Goal: Find specific page/section: Find specific page/section

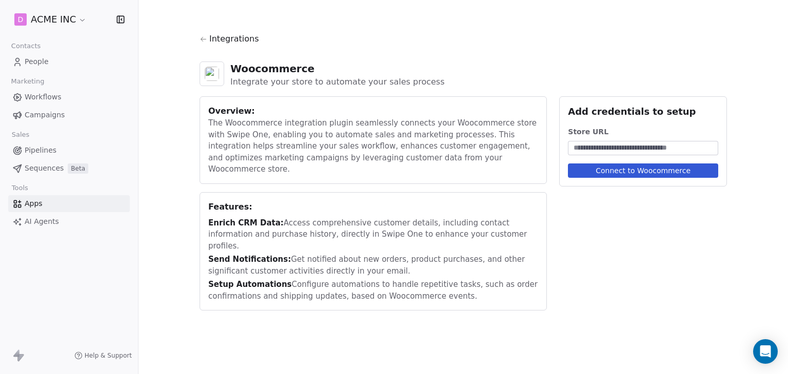
click at [18, 63] on icon at bounding box center [17, 64] width 5 height 3
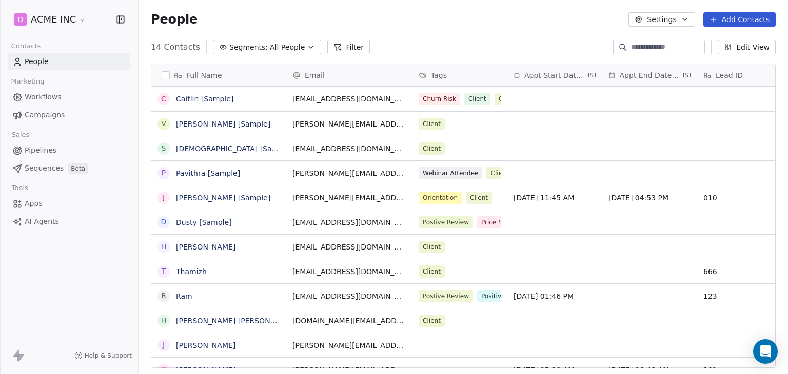
scroll to position [321, 641]
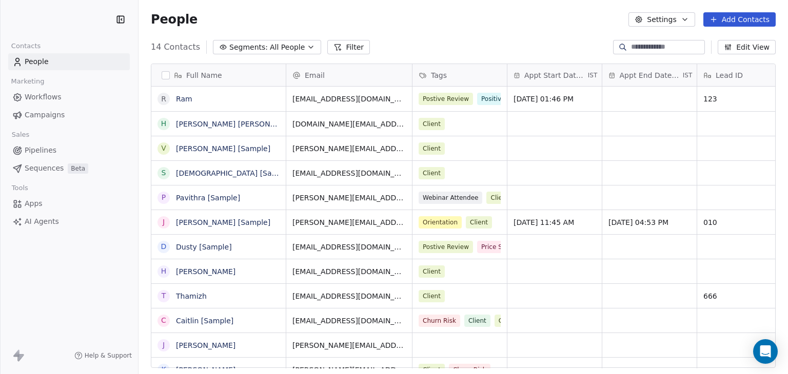
scroll to position [321, 641]
click at [681, 46] on input at bounding box center [667, 47] width 72 height 10
type input "****"
click at [641, 49] on input at bounding box center [667, 47] width 72 height 10
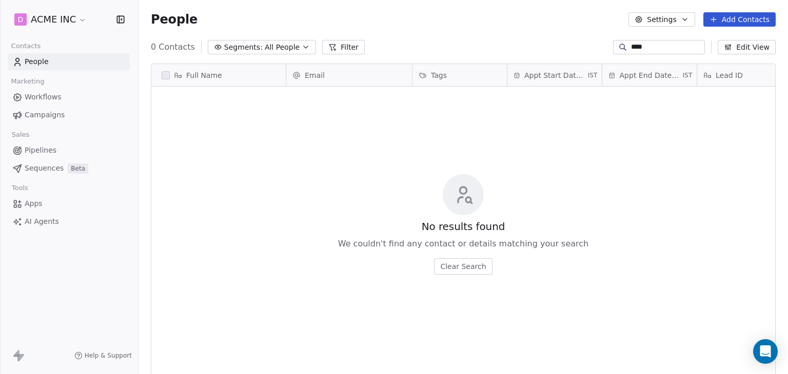
scroll to position [321, 641]
type input "****"
click at [482, 266] on button "Clear Search" at bounding box center [463, 266] width 58 height 16
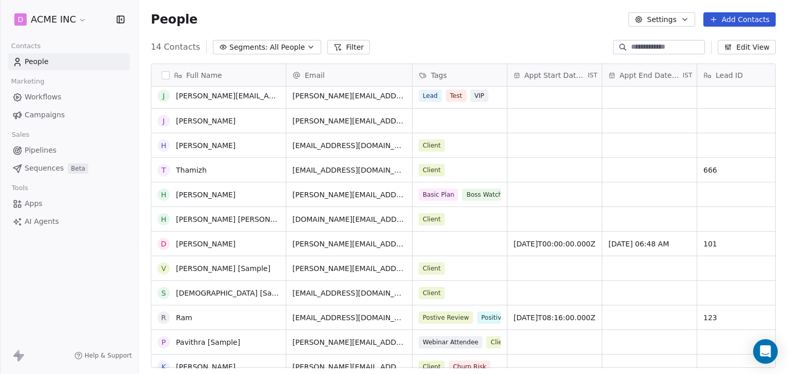
scroll to position [0, 0]
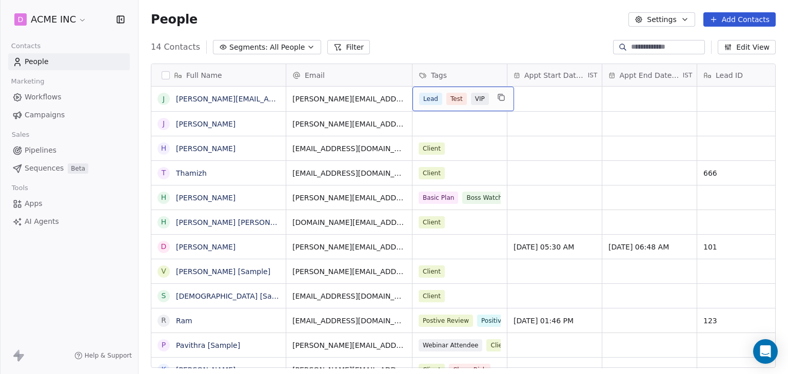
click at [484, 107] on div "Lead Test VIP" at bounding box center [463, 99] width 102 height 25
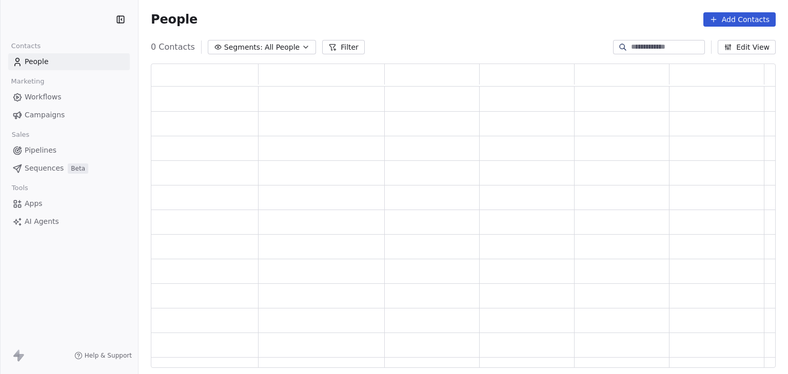
scroll to position [296, 616]
click at [352, 20] on div "People Add Contacts" at bounding box center [463, 19] width 625 height 14
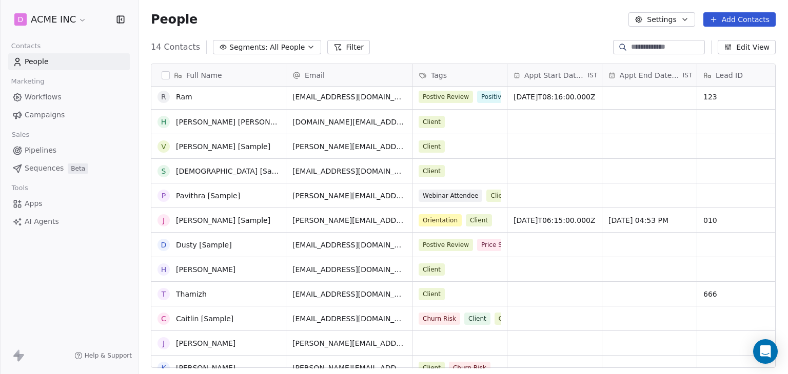
scroll to position [0, 0]
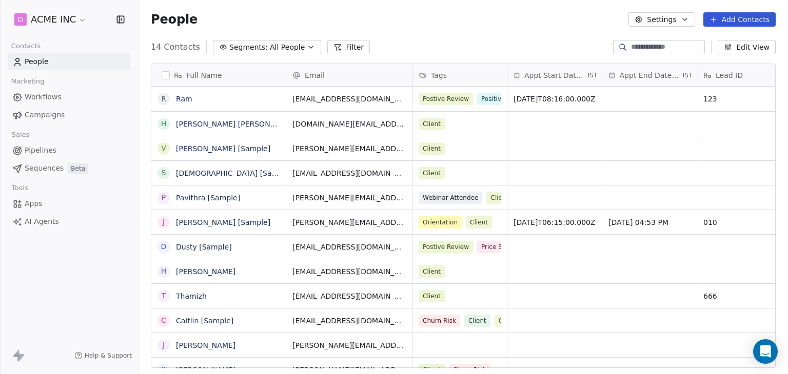
click at [641, 48] on input at bounding box center [667, 47] width 72 height 10
type input "****"
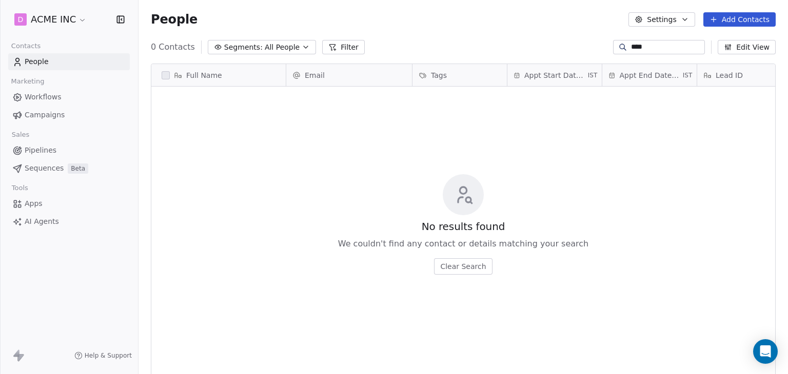
scroll to position [321, 641]
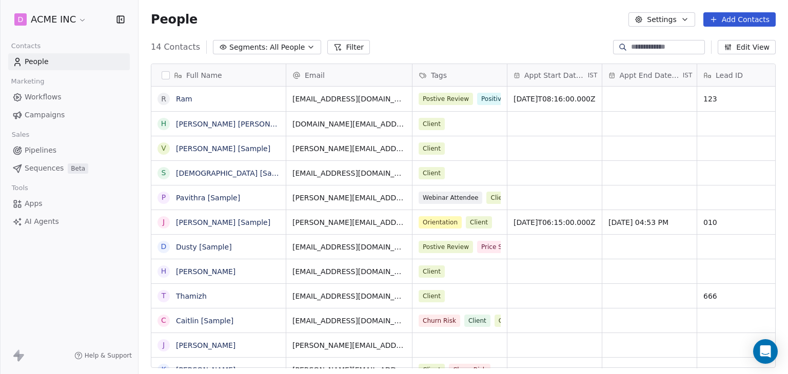
click at [41, 97] on span "Workflows" at bounding box center [43, 97] width 37 height 11
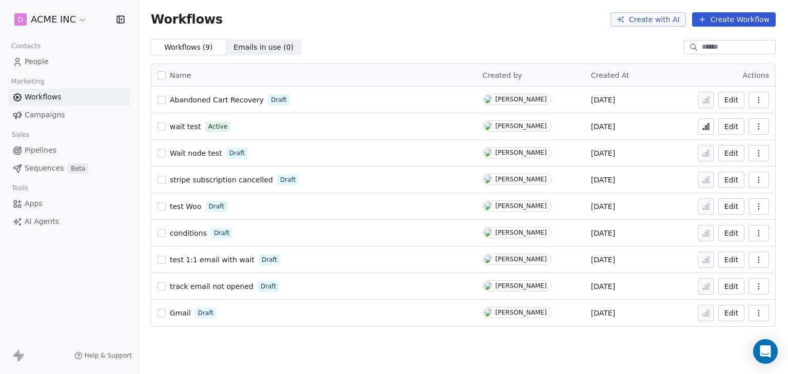
click at [39, 61] on span "People" at bounding box center [37, 61] width 24 height 11
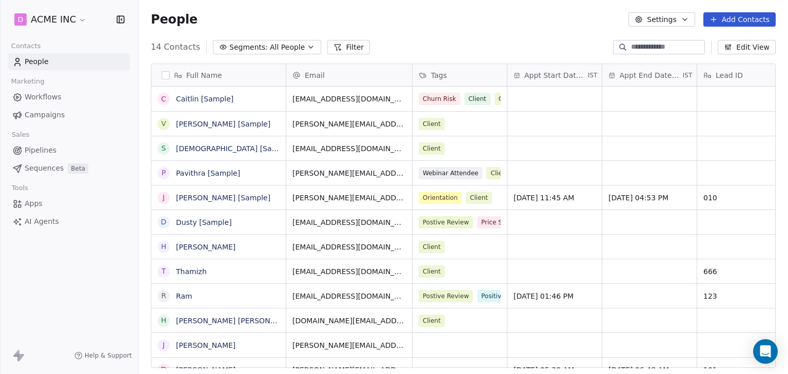
click at [631, 50] on input at bounding box center [667, 47] width 72 height 10
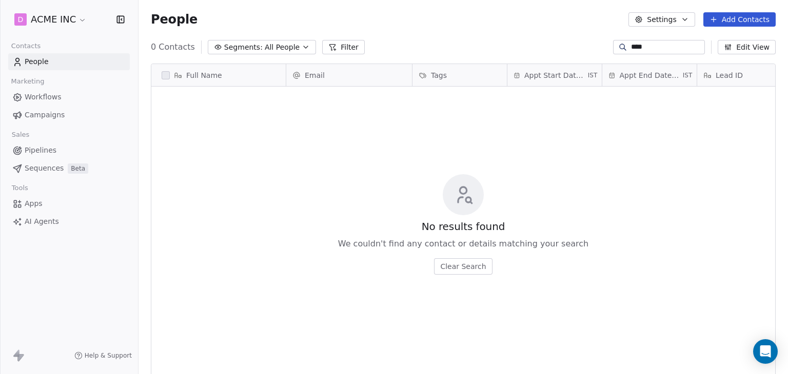
type input "****"
drag, startPoint x: 643, startPoint y: 39, endPoint x: 634, endPoint y: 42, distance: 8.5
click at [634, 42] on div "****" at bounding box center [659, 47] width 92 height 14
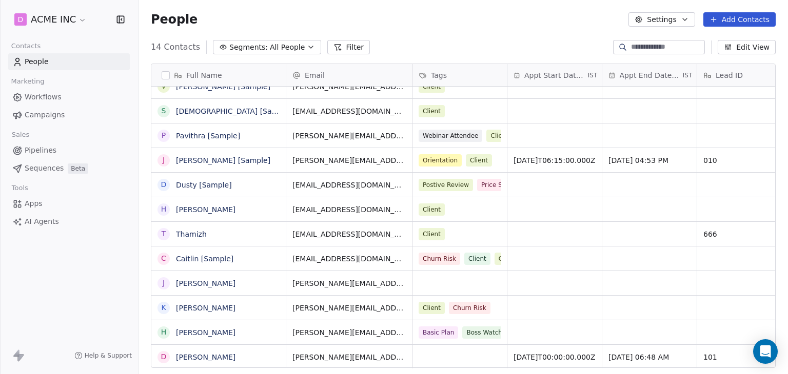
click at [369, 40] on div "14 Contacts Segments: All People Filter Edit View" at bounding box center [462, 47] width 649 height 16
click at [638, 41] on div at bounding box center [659, 47] width 92 height 14
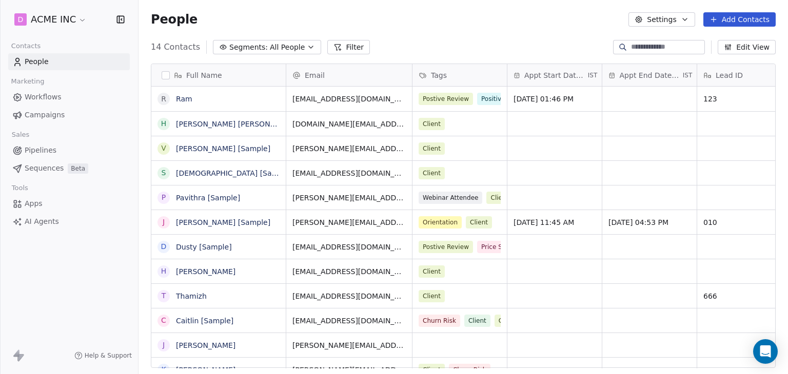
scroll to position [8, 8]
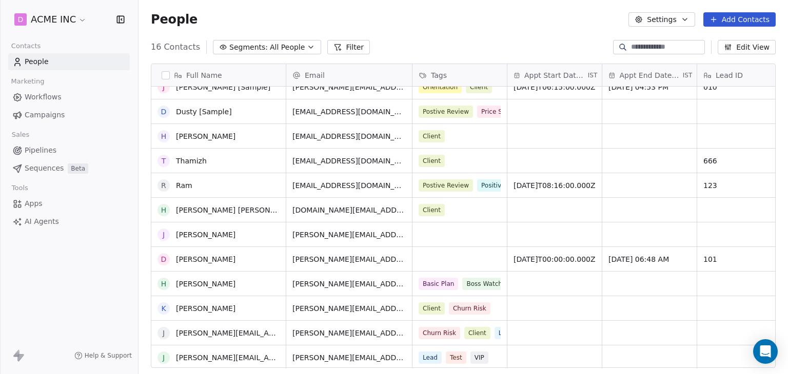
scroll to position [111, 0]
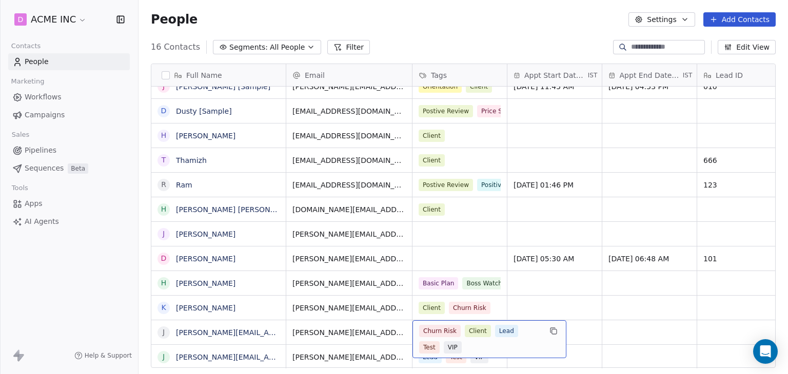
click at [477, 339] on div "Churn Risk Client Lead Test VIP" at bounding box center [480, 339] width 122 height 29
click at [596, 292] on html "D ACME INC Contacts People Marketing Workflows Campaigns Sales Pipelines Sequen…" at bounding box center [394, 187] width 788 height 374
click at [162, 334] on button "grid" at bounding box center [161, 333] width 8 height 8
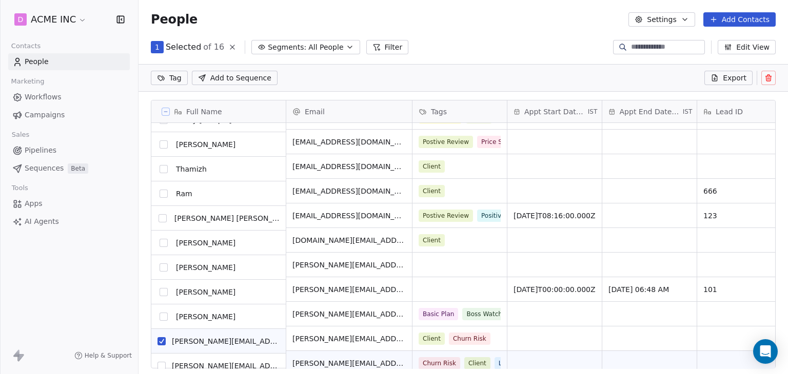
scroll to position [148, 0]
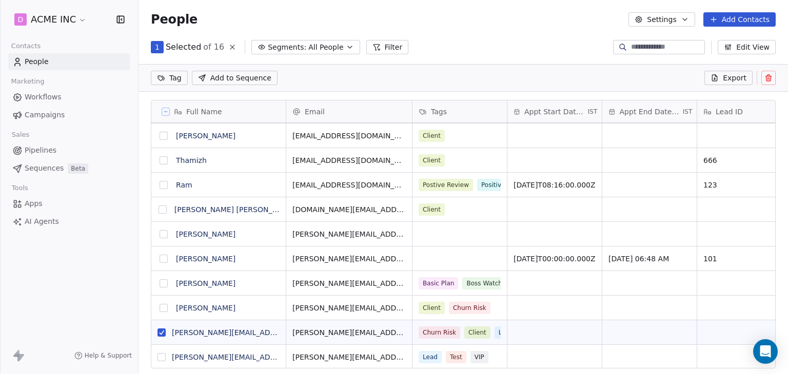
click at [162, 355] on button "grid" at bounding box center [161, 357] width 8 height 8
click at [767, 76] on icon at bounding box center [768, 78] width 8 height 8
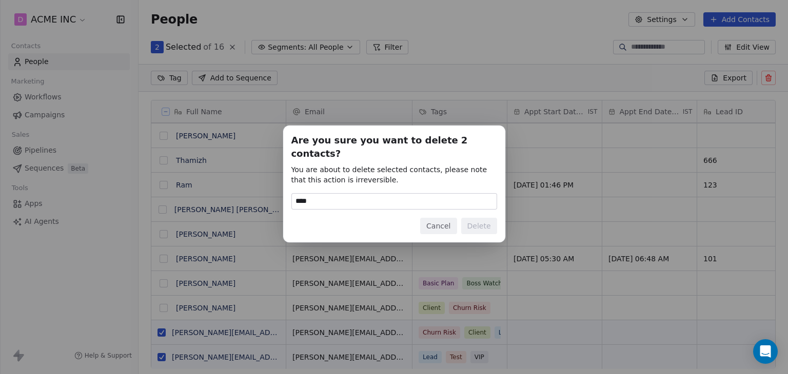
type input "*****"
type input "******"
click at [476, 218] on button "Delete" at bounding box center [479, 226] width 36 height 16
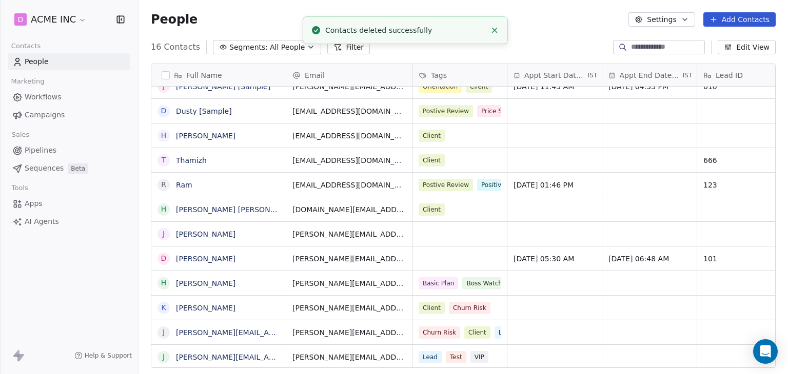
scroll to position [62, 0]
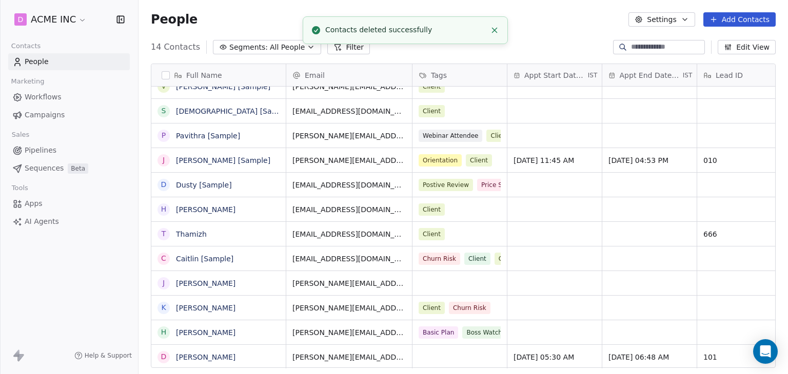
click at [494, 30] on line "Close toast" at bounding box center [494, 30] width 5 height 5
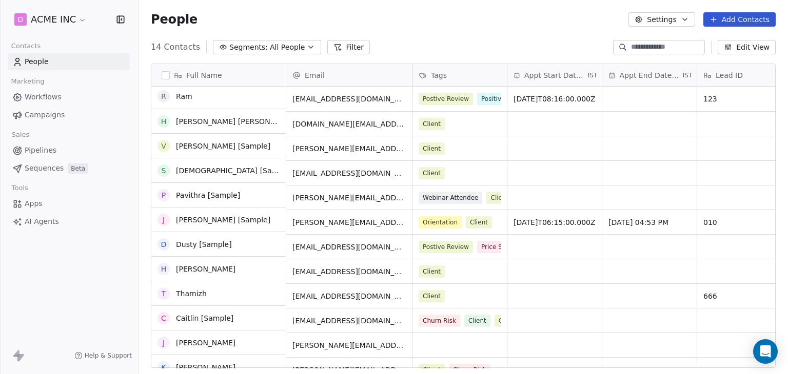
scroll to position [0, 0]
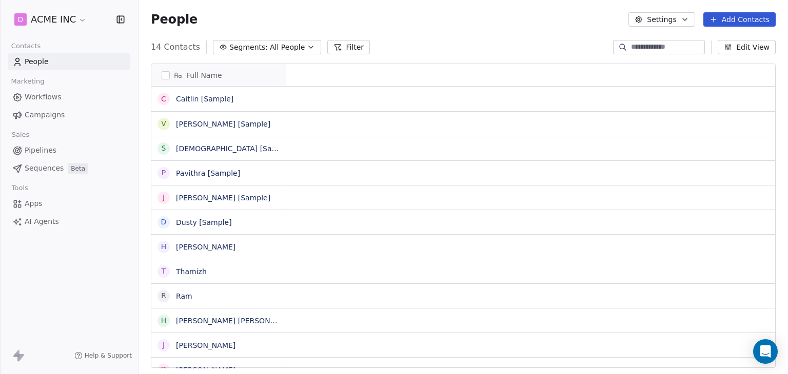
scroll to position [8, 8]
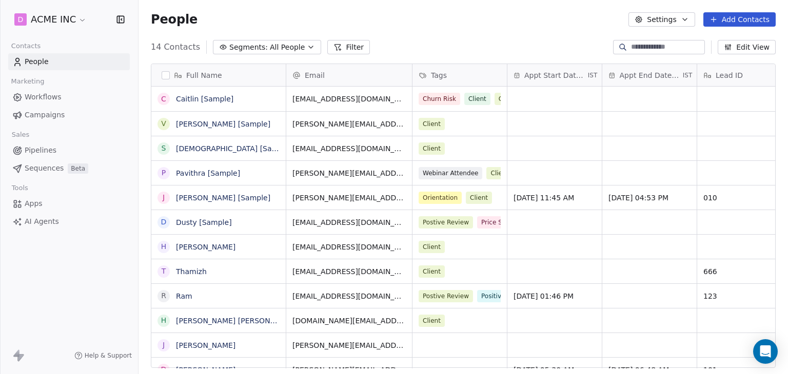
scroll to position [321, 641]
click at [619, 46] on icon at bounding box center [623, 47] width 8 height 8
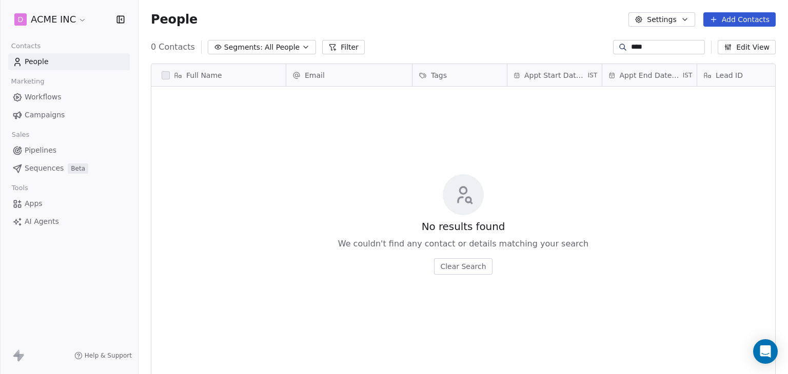
type input "****"
click at [444, 165] on div "No results found We couldn't find any contact or details matching your search C…" at bounding box center [463, 225] width 624 height 272
drag, startPoint x: 618, startPoint y: 46, endPoint x: 481, endPoint y: 37, distance: 137.2
click at [481, 37] on section "People Settings Add Contacts 0 Contacts Segments: All People Filter **** Edit V…" at bounding box center [462, 187] width 649 height 374
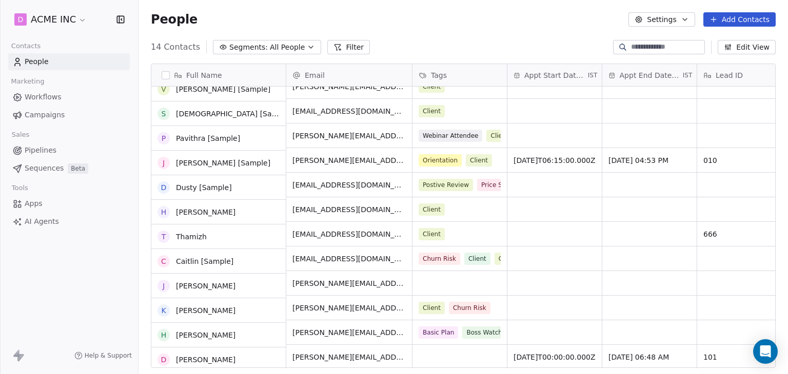
scroll to position [62, 0]
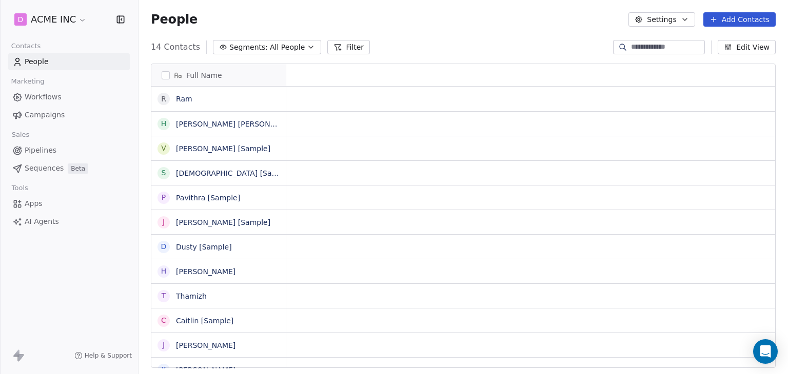
scroll to position [8, 8]
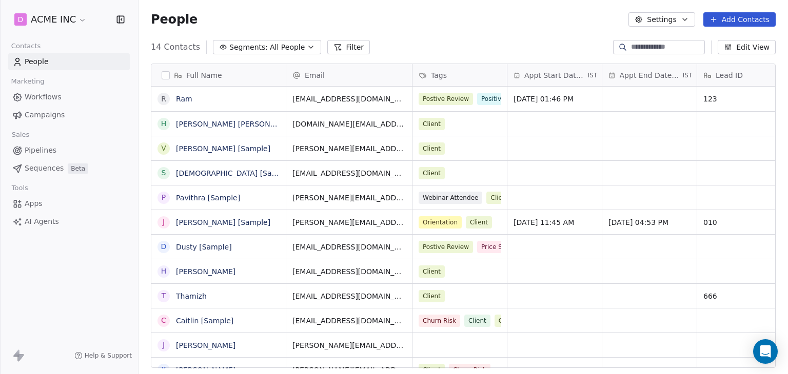
scroll to position [321, 641]
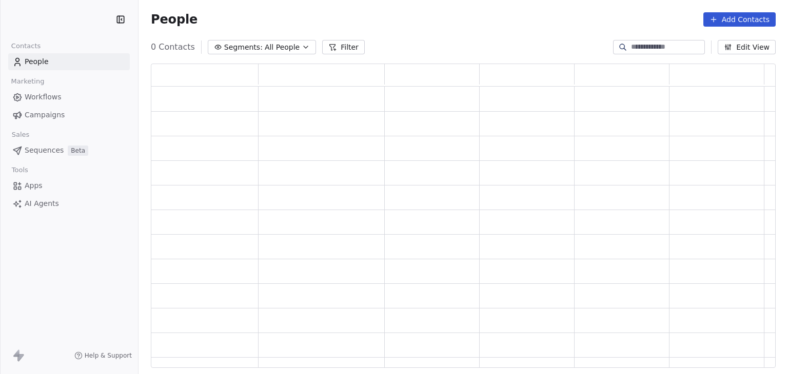
scroll to position [296, 616]
drag, startPoint x: 0, startPoint y: 0, endPoint x: 456, endPoint y: 43, distance: 457.9
click at [456, 43] on div "0 Contacts Segments: All People Filter Edit View" at bounding box center [462, 47] width 649 height 16
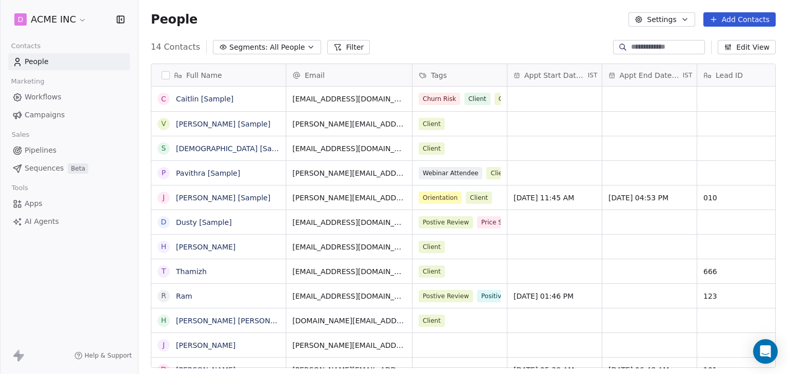
scroll to position [321, 641]
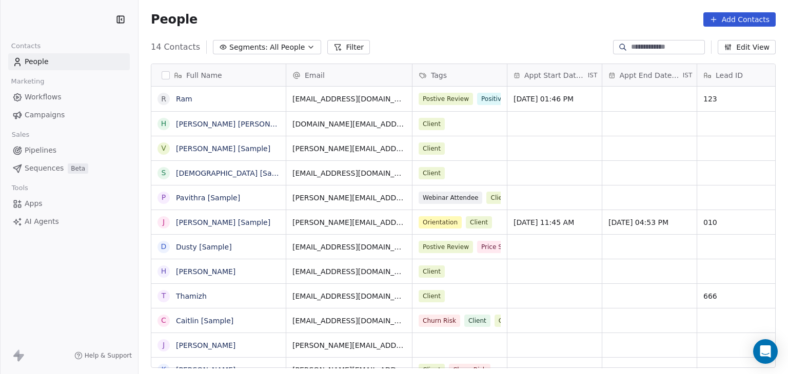
scroll to position [321, 641]
click at [50, 115] on span "Campaigns" at bounding box center [45, 115] width 40 height 11
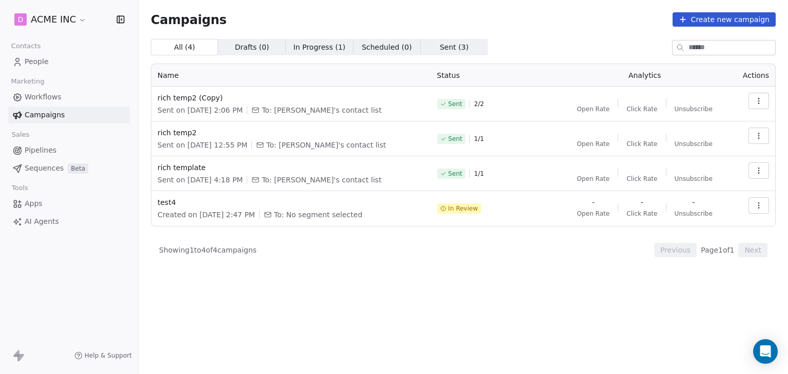
click at [44, 57] on span "People" at bounding box center [37, 61] width 24 height 11
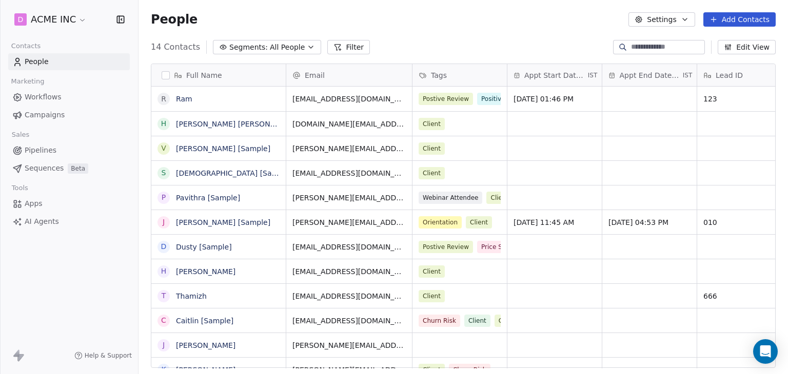
scroll to position [321, 641]
click at [52, 96] on span "Workflows" at bounding box center [43, 97] width 37 height 11
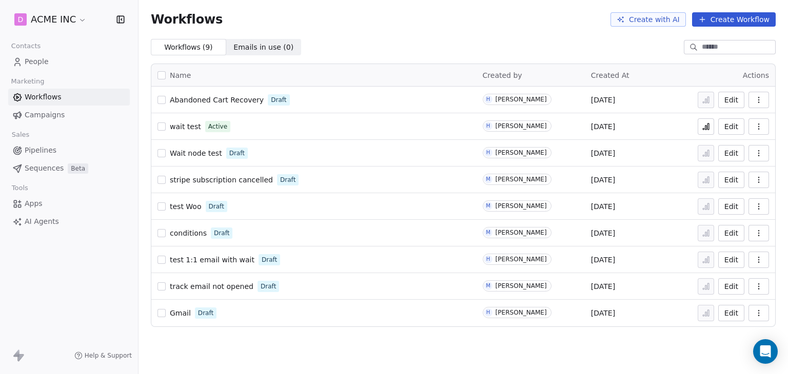
click at [26, 55] on link "People" at bounding box center [69, 61] width 122 height 17
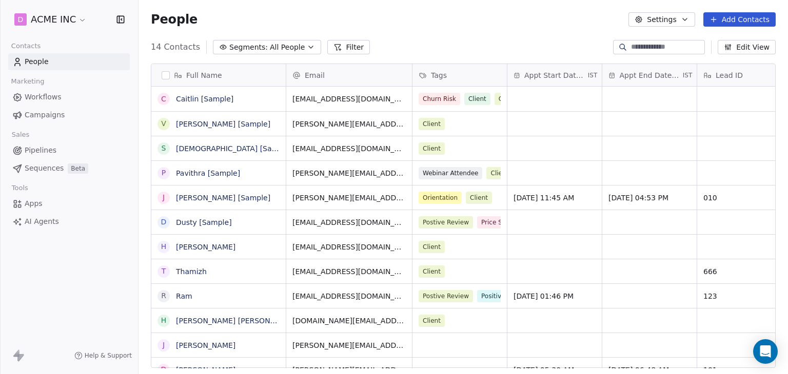
scroll to position [321, 641]
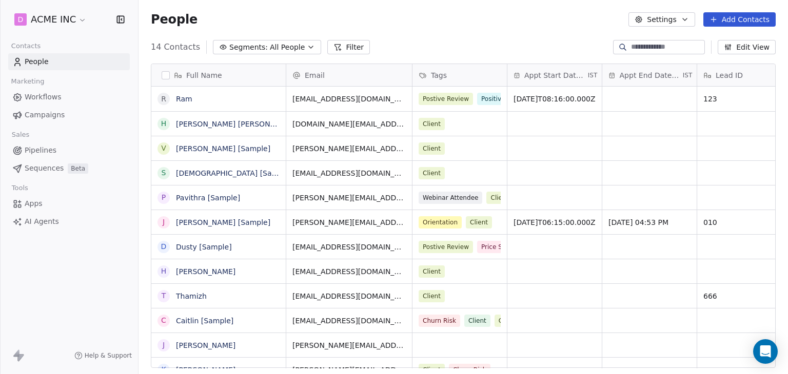
click at [390, 22] on div "People Settings Add Contacts" at bounding box center [463, 19] width 625 height 14
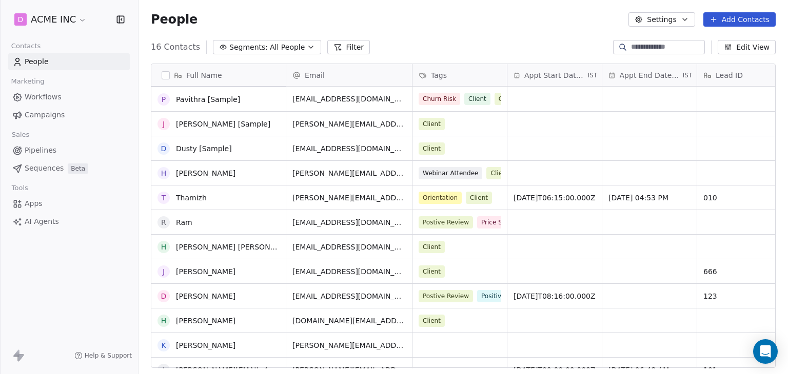
scroll to position [111, 0]
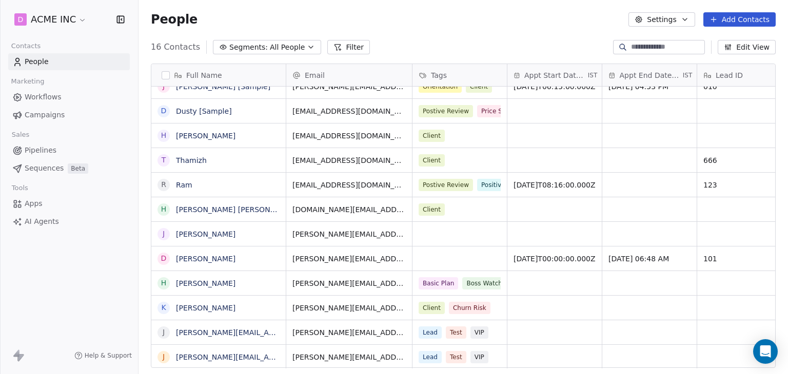
click at [421, 48] on div "16 Contacts Segments: All People Filter Edit View" at bounding box center [462, 47] width 649 height 16
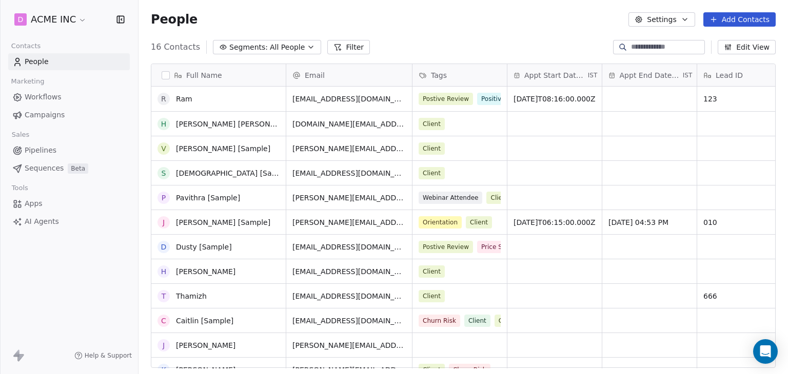
scroll to position [0, 0]
click at [222, 24] on div "People Settings Add Contacts" at bounding box center [463, 19] width 625 height 14
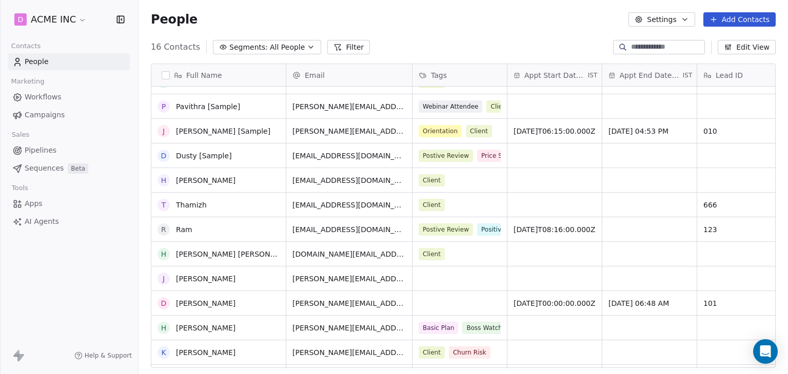
scroll to position [111, 0]
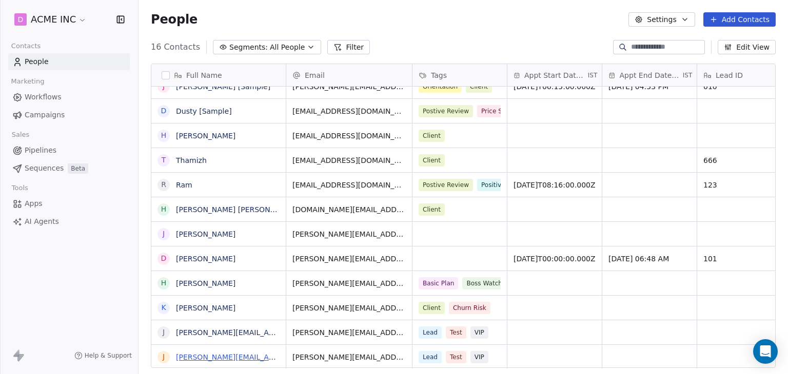
click at [245, 357] on link "[PERSON_NAME][EMAIL_ADDRESS][DOMAIN_NAME]" at bounding box center [268, 357] width 185 height 8
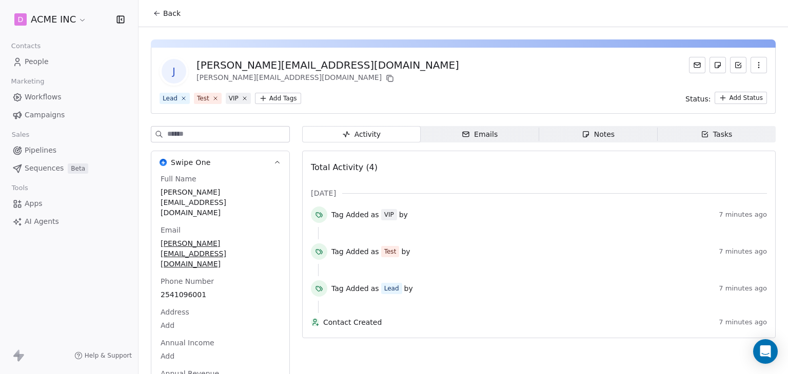
click at [336, 55] on div "j jane.doe1@gmail.com jane.doe1@gmail.com Lead Test VIP Add Tags Status: Add St…" at bounding box center [463, 81] width 625 height 66
drag, startPoint x: 196, startPoint y: 64, endPoint x: 301, endPoint y: 65, distance: 105.1
click at [301, 65] on div "j jane.doe1@gmail.com jane.doe1@gmail.com" at bounding box center [463, 71] width 607 height 29
click at [290, 66] on div "[PERSON_NAME][EMAIL_ADDRESS][DOMAIN_NAME]" at bounding box center [327, 65] width 263 height 14
click at [355, 63] on div "j jane.doe1@gmail.com jane.doe1@gmail.com" at bounding box center [463, 71] width 607 height 29
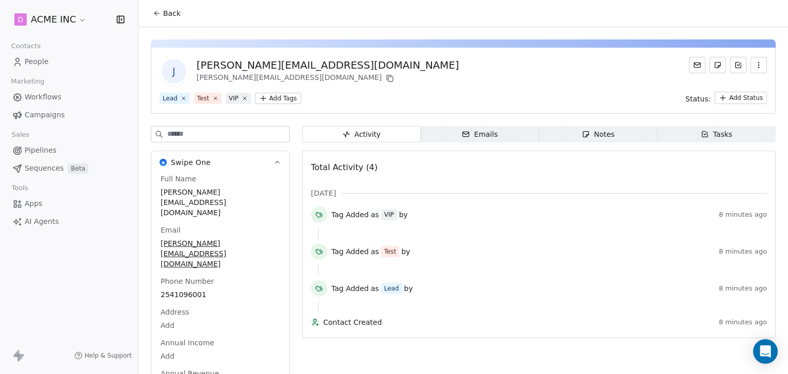
click at [272, 105] on div "j jane.doe1@gmail.com jane.doe1@gmail.com Lead Test VIP Add Tags Status: Add St…" at bounding box center [463, 81] width 625 height 66
click at [272, 102] on html "D ACME INC Contacts People Marketing Workflows Campaigns Sales Pipelines Sequen…" at bounding box center [394, 187] width 788 height 374
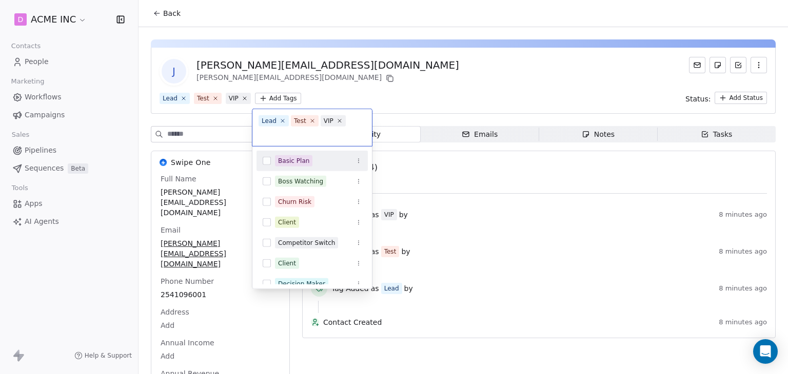
click at [346, 25] on html "D ACME INC Contacts People Marketing Workflows Campaigns Sales Pipelines Sequen…" at bounding box center [394, 187] width 788 height 374
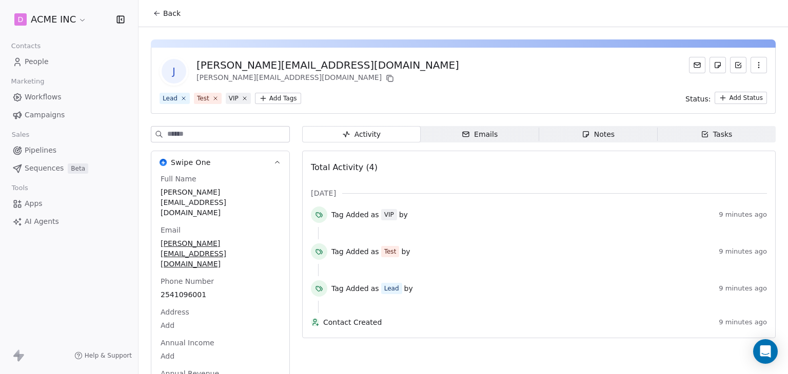
click at [154, 11] on icon at bounding box center [157, 13] width 8 height 8
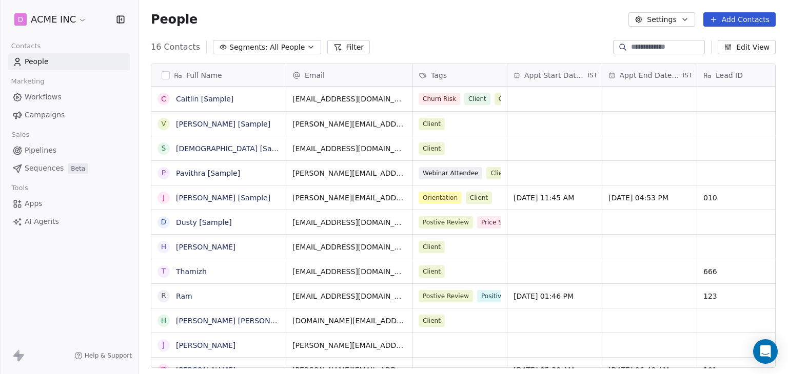
scroll to position [321, 641]
click at [303, 17] on div "People Settings Add Contacts" at bounding box center [463, 19] width 625 height 14
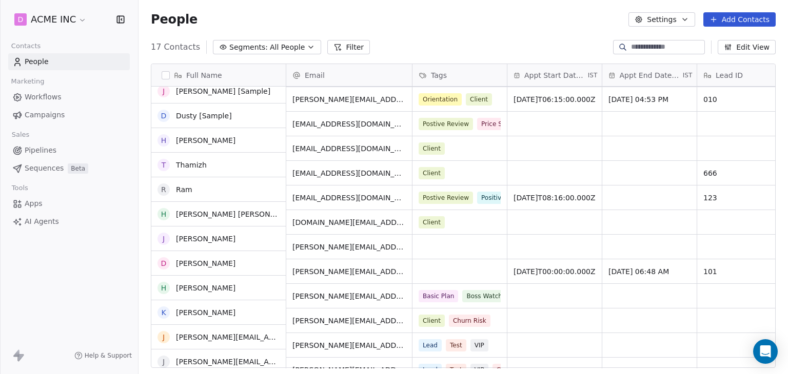
scroll to position [136, 0]
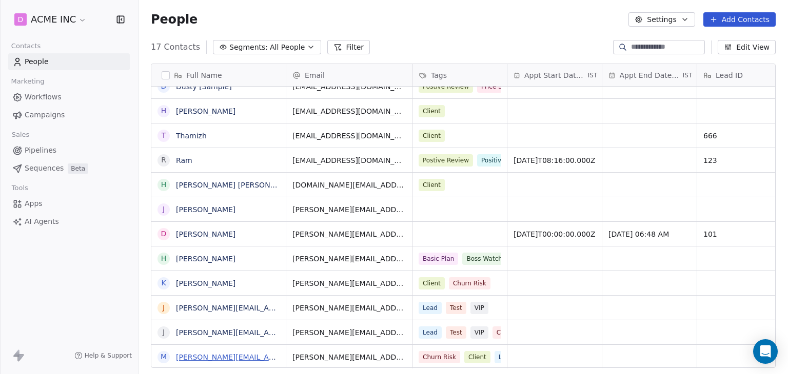
click at [185, 355] on link "[PERSON_NAME][EMAIL_ADDRESS][DOMAIN_NAME]" at bounding box center [268, 357] width 185 height 8
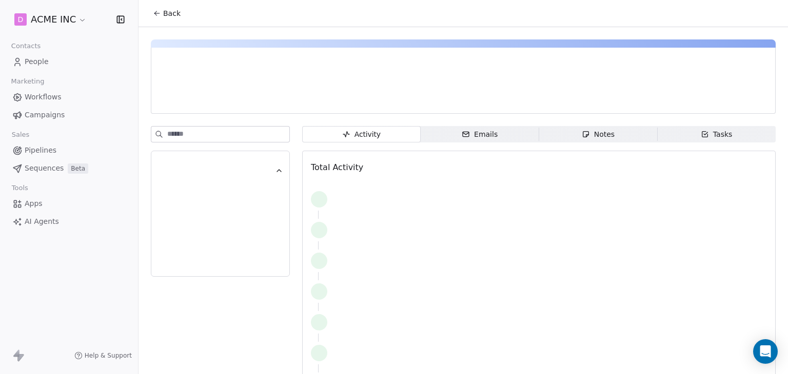
click at [321, 37] on div "Activity Activity Emails Emails Notes Notes Tasks Tasks Total Activity" at bounding box center [462, 206] width 649 height 359
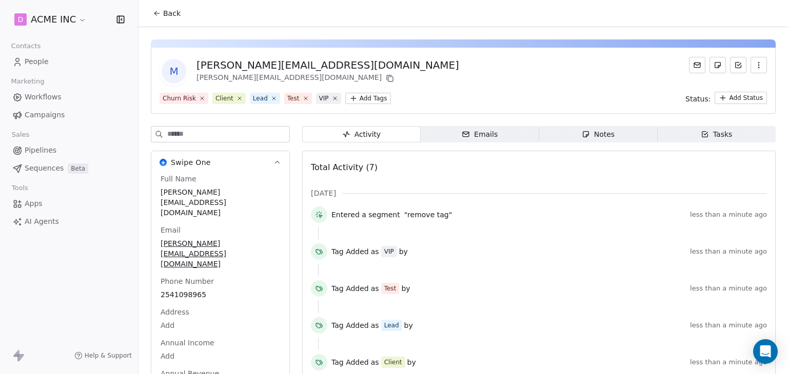
click at [342, 38] on div "m [PERSON_NAME][EMAIL_ADDRESS][DOMAIN_NAME] [PERSON_NAME][EMAIL_ADDRESS][DOMAIN…" at bounding box center [462, 257] width 649 height 461
